Goal: Navigation & Orientation: Find specific page/section

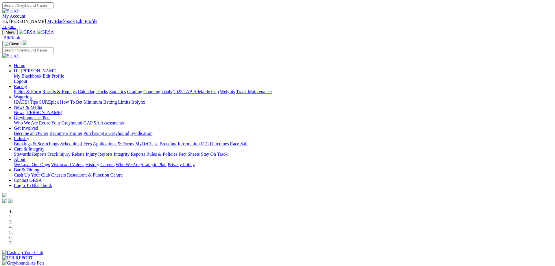
click at [25, 14] on link "My Account" at bounding box center [13, 16] width 23 height 5
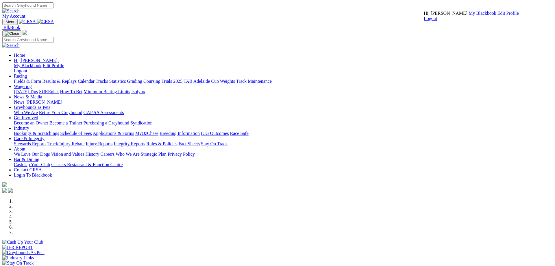
click at [469, 16] on link "My Blackbook" at bounding box center [483, 13] width 28 height 5
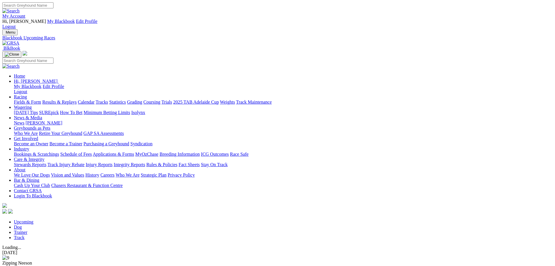
click at [25, 14] on link "My Account" at bounding box center [13, 16] width 23 height 5
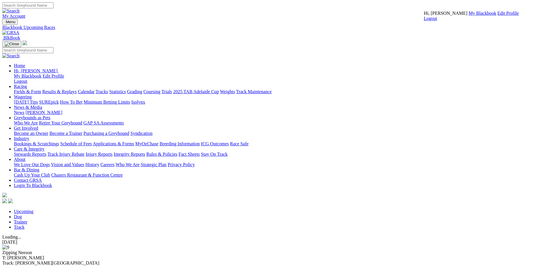
click at [27, 219] on link "Trainer" at bounding box center [21, 221] width 14 height 5
